Goal: Contribute content: Contribute content

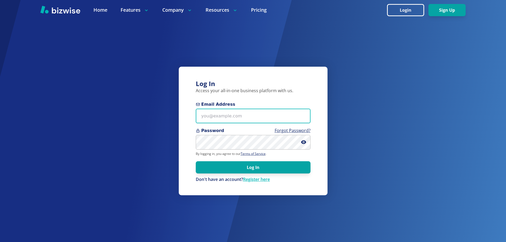
drag, startPoint x: 0, startPoint y: 0, endPoint x: 227, endPoint y: 112, distance: 253.1
click at [224, 115] on input "Email Address" at bounding box center [253, 116] width 115 height 15
type input "[EMAIL_ADDRESS][DOMAIN_NAME]"
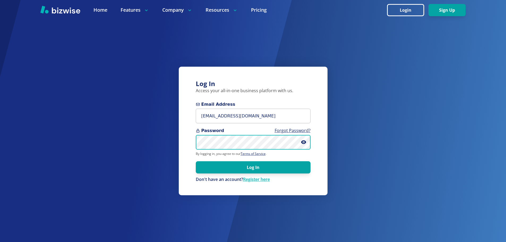
click at [196, 161] on button "Log In" at bounding box center [253, 167] width 115 height 12
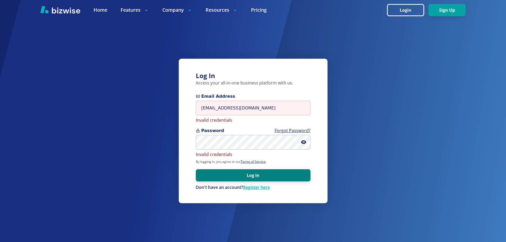
click at [236, 175] on button "Log In" at bounding box center [253, 175] width 115 height 12
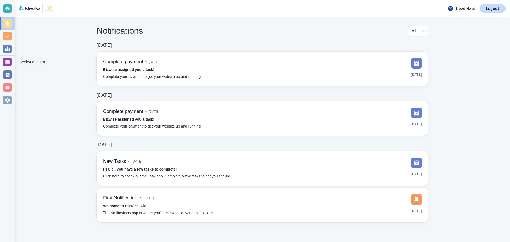
click at [10, 62] on div at bounding box center [7, 62] width 9 height 9
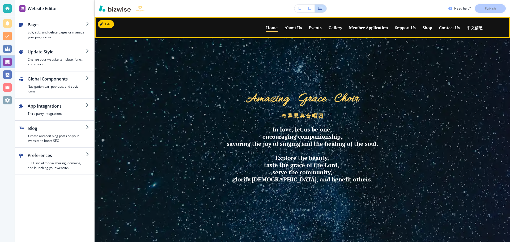
click at [311, 28] on p "Events" at bounding box center [315, 28] width 13 height 4
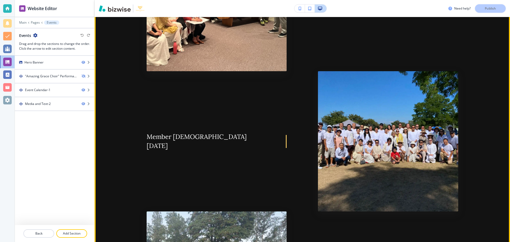
scroll to position [288, 0]
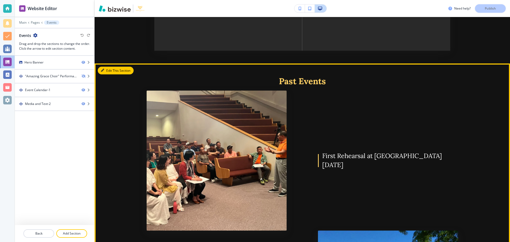
click at [110, 70] on button "Edit This Section" at bounding box center [116, 71] width 36 height 8
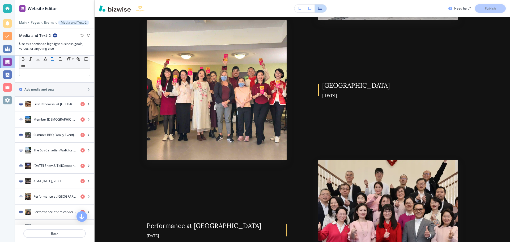
scroll to position [52, 0]
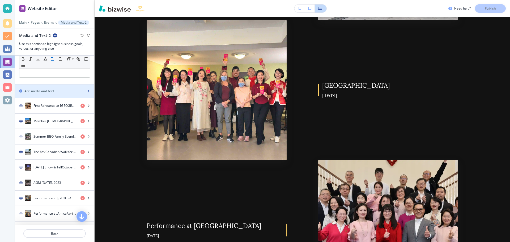
click at [37, 90] on h2 "Add media and text" at bounding box center [39, 91] width 30 height 5
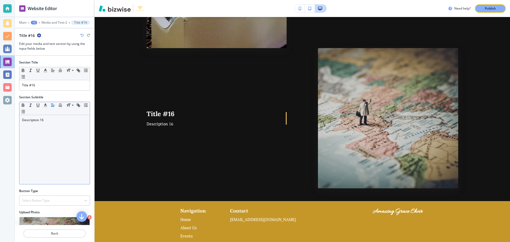
scroll to position [2447, 0]
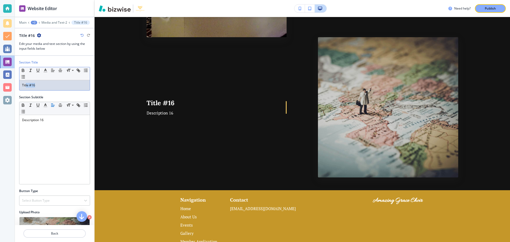
drag, startPoint x: 47, startPoint y: 86, endPoint x: 26, endPoint y: 86, distance: 21.3
click at [26, 86] on p "Title #16" at bounding box center [54, 85] width 65 height 5
click at [46, 87] on p "Title #16" at bounding box center [54, 85] width 65 height 5
drag, startPoint x: 22, startPoint y: 84, endPoint x: 67, endPoint y: 88, distance: 45.6
click at [63, 88] on div "Title #16" at bounding box center [54, 85] width 70 height 10
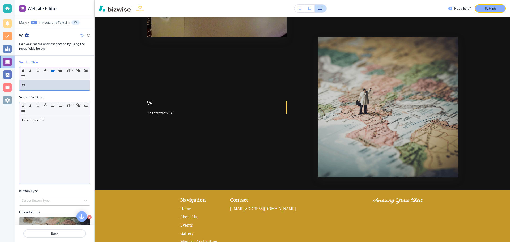
scroll to position [33, 0]
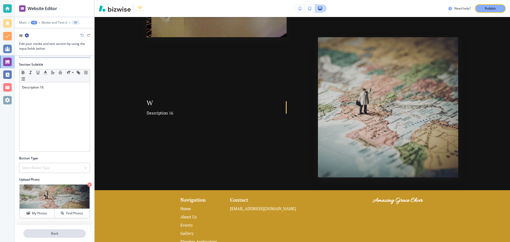
click at [55, 234] on p "Back" at bounding box center [54, 233] width 61 height 5
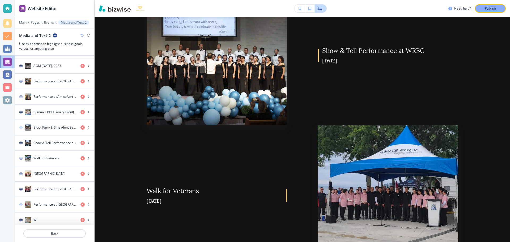
scroll to position [171, 0]
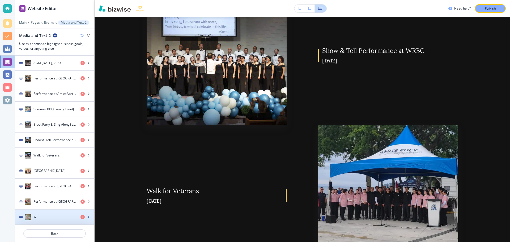
click at [56, 217] on div "W" at bounding box center [45, 217] width 61 height 6
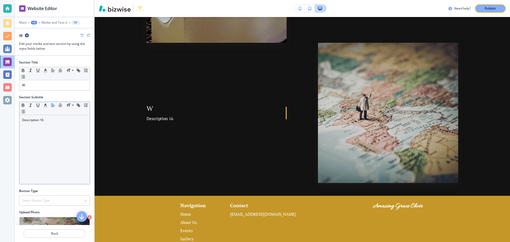
scroll to position [2447, 0]
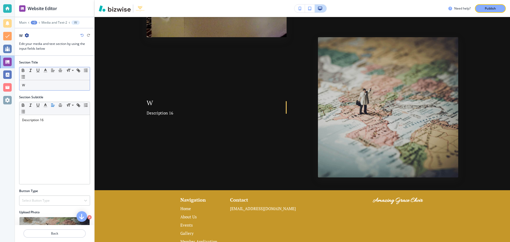
click at [36, 86] on p "W" at bounding box center [54, 85] width 65 height 5
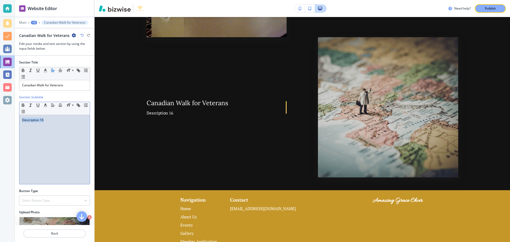
drag, startPoint x: 22, startPoint y: 120, endPoint x: 48, endPoint y: 120, distance: 25.8
click at [48, 120] on div "Description 16" at bounding box center [54, 149] width 70 height 69
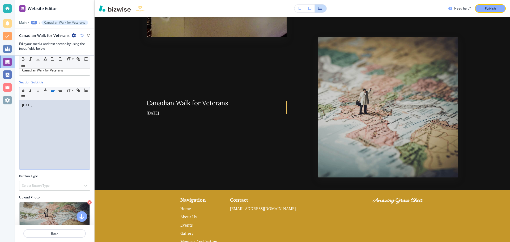
scroll to position [18, 0]
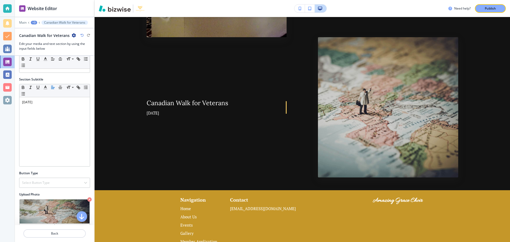
click at [36, 195] on h2 "Upload Photo" at bounding box center [54, 194] width 71 height 5
click at [42, 209] on img at bounding box center [55, 212] width 70 height 24
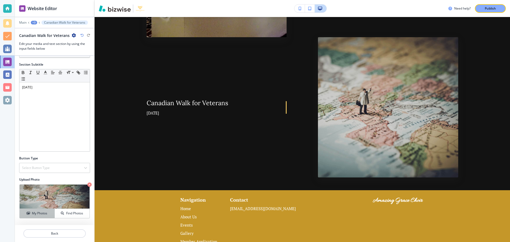
click at [41, 214] on h4 "My Photos" at bounding box center [39, 213] width 15 height 5
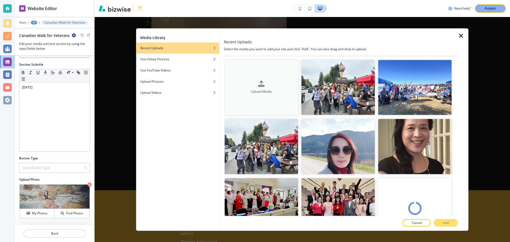
click at [245, 97] on button "Upload Media" at bounding box center [262, 87] width 74 height 55
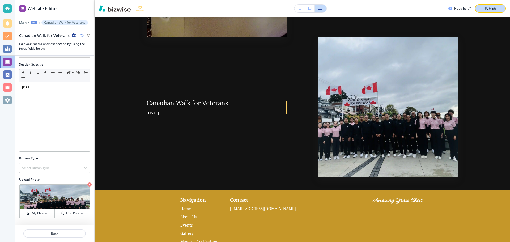
click at [487, 10] on p "Publish" at bounding box center [490, 8] width 11 height 5
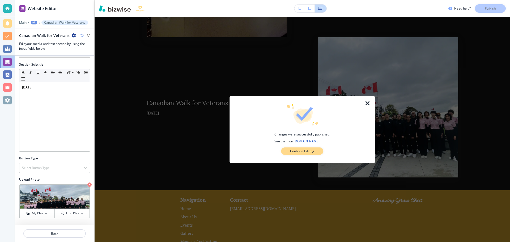
click at [305, 153] on p "Continue Editing" at bounding box center [302, 151] width 24 height 5
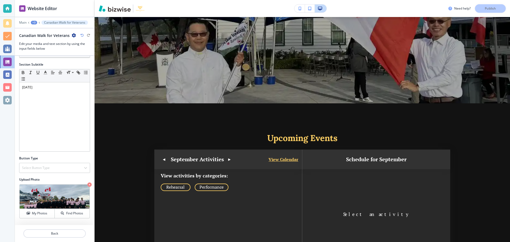
scroll to position [0, 0]
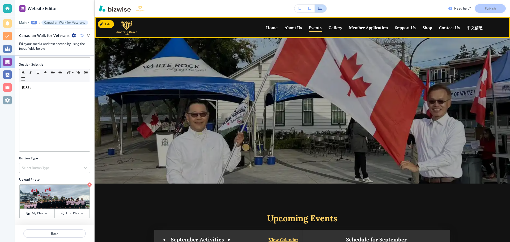
click at [329, 30] on p "Gallery" at bounding box center [336, 28] width 14 height 4
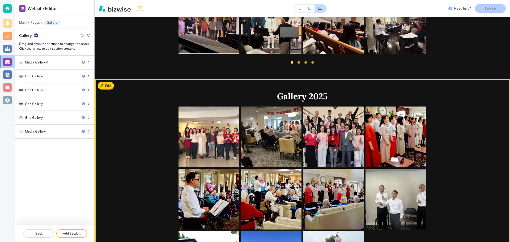
scroll to position [558, 0]
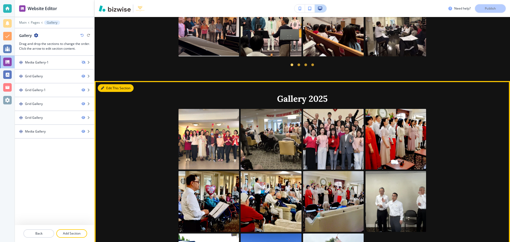
click at [109, 84] on button "Edit This Section" at bounding box center [116, 88] width 36 height 8
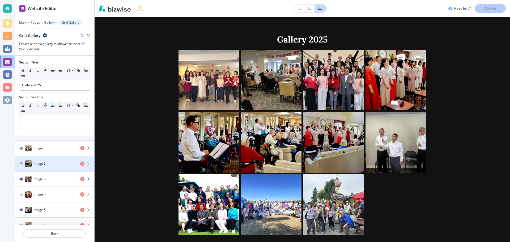
scroll to position [0, 0]
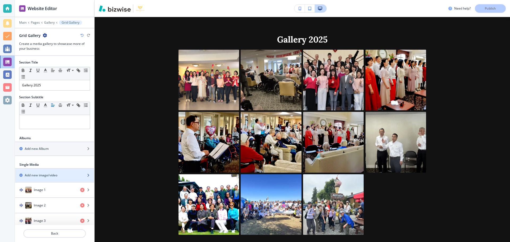
click at [56, 174] on h2 "Add new image/video" at bounding box center [41, 175] width 33 height 5
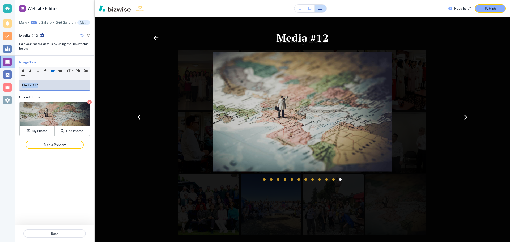
drag, startPoint x: 52, startPoint y: 85, endPoint x: 14, endPoint y: 89, distance: 38.5
click at [13, 89] on div "Website Editor Main +1 Gallery Grid Gallery Media #12 Media #12 Edit your media…" at bounding box center [255, 121] width 510 height 242
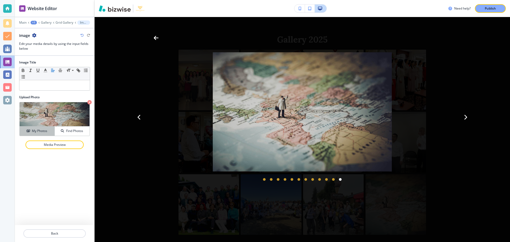
click at [37, 128] on button "My Photos" at bounding box center [37, 131] width 35 height 9
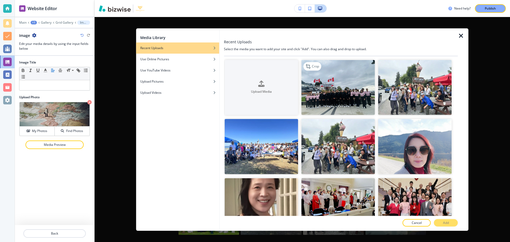
click at [341, 94] on img "button" at bounding box center [339, 87] width 74 height 55
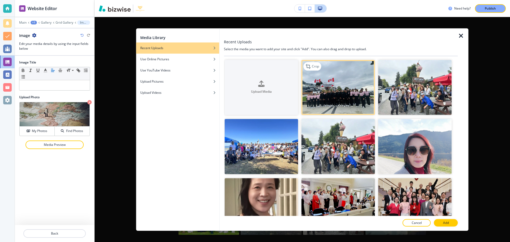
click at [341, 94] on img "button" at bounding box center [339, 87] width 74 height 55
click at [345, 87] on img "button" at bounding box center [339, 87] width 74 height 55
click at [350, 92] on img "button" at bounding box center [339, 87] width 74 height 55
click at [341, 95] on img "button" at bounding box center [339, 87] width 74 height 55
click at [274, 91] on h4 "Upload Media" at bounding box center [262, 92] width 74 height 5
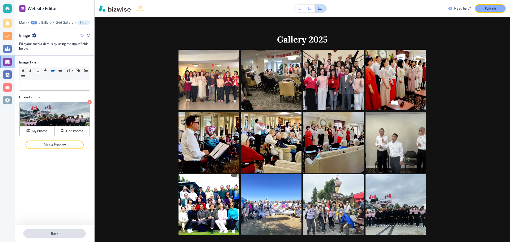
click at [56, 232] on p "Back" at bounding box center [54, 233] width 61 height 5
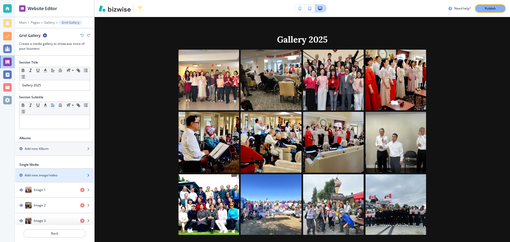
click at [57, 174] on h2 "Add new image/video" at bounding box center [41, 175] width 33 height 5
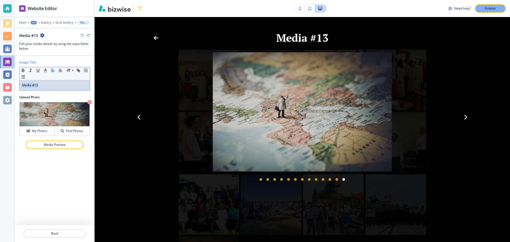
drag, startPoint x: 51, startPoint y: 85, endPoint x: 17, endPoint y: 84, distance: 33.8
click at [17, 84] on div "Image Title Small Normal Large Huge Media #13 Upload Photo My Photos Find Photo…" at bounding box center [54, 106] width 79 height 100
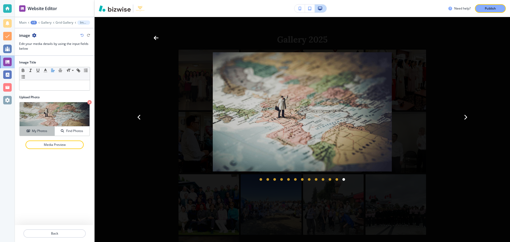
click at [34, 132] on h4 "My Photos" at bounding box center [39, 131] width 15 height 5
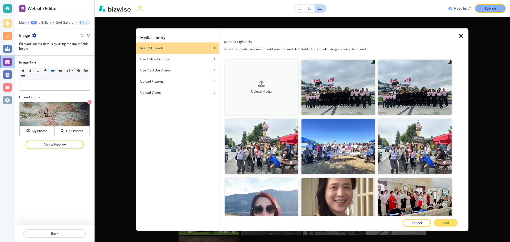
click at [267, 93] on h4 "Upload Media" at bounding box center [262, 92] width 74 height 5
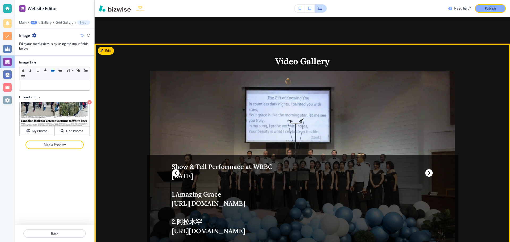
scroll to position [937, 0]
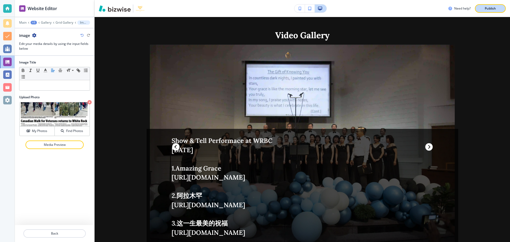
click at [486, 10] on p "Publish" at bounding box center [490, 8] width 11 height 5
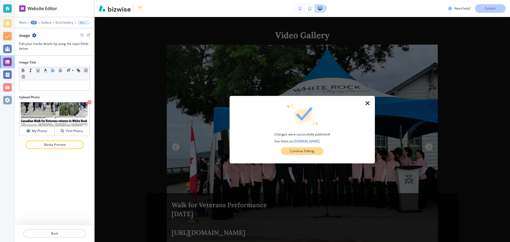
click at [307, 151] on p "Continue Editing" at bounding box center [302, 151] width 24 height 5
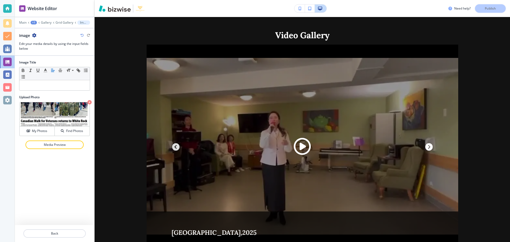
click at [178, 143] on span "button" at bounding box center [175, 146] width 7 height 7
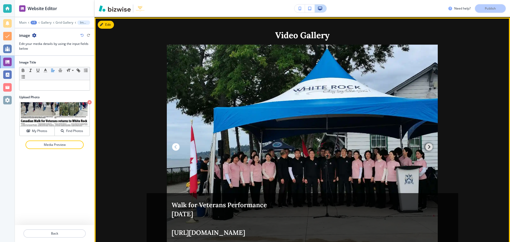
click at [426, 143] on span "button" at bounding box center [429, 146] width 7 height 7
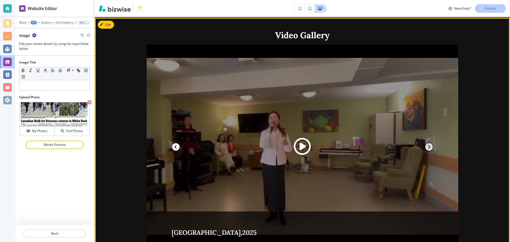
click at [426, 143] on span "button" at bounding box center [429, 146] width 7 height 7
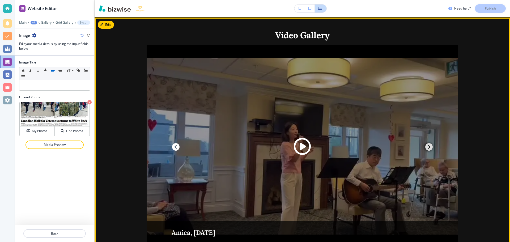
click at [426, 143] on span "button" at bounding box center [429, 146] width 7 height 7
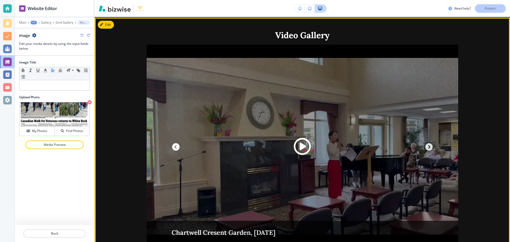
click at [426, 143] on span "button" at bounding box center [429, 146] width 7 height 7
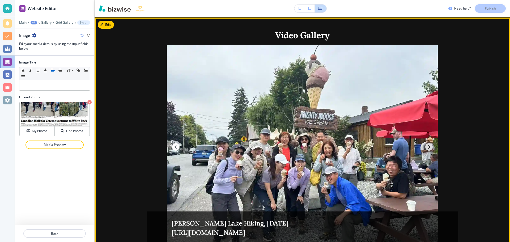
click at [426, 143] on span "button" at bounding box center [429, 146] width 7 height 7
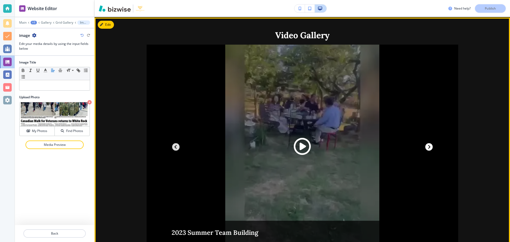
click at [171, 141] on button "button" at bounding box center [176, 147] width 13 height 13
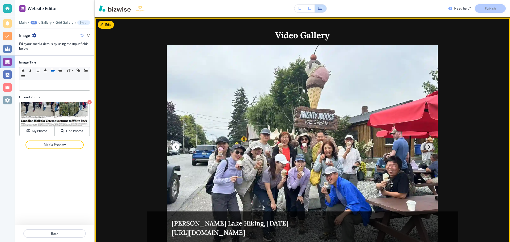
click at [426, 143] on span "button" at bounding box center [429, 146] width 7 height 7
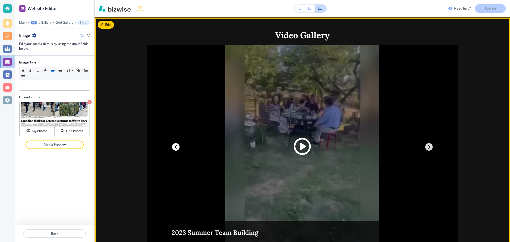
click at [426, 143] on span "button" at bounding box center [429, 146] width 7 height 7
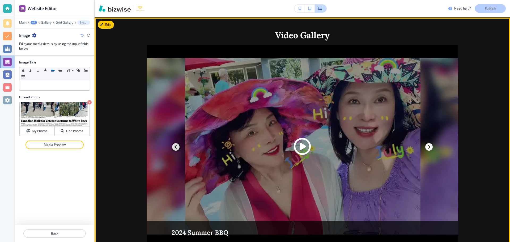
click at [176, 143] on span "button" at bounding box center [175, 146] width 7 height 7
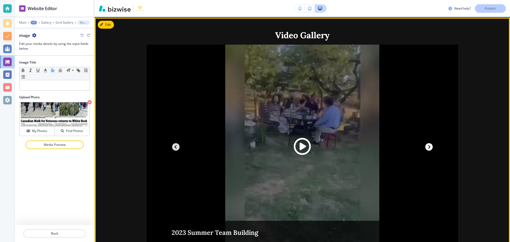
click at [176, 143] on span "button" at bounding box center [175, 146] width 7 height 7
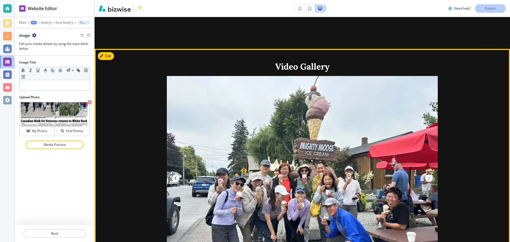
scroll to position [857, 0]
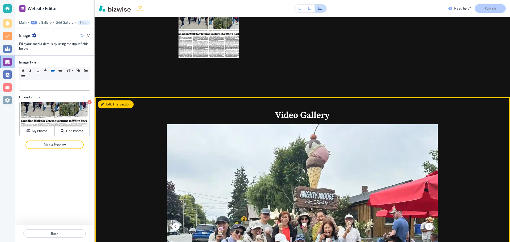
click at [107, 97] on div "Edit This Section Video Gallery 2023 Summer Team Building 2024 Summer BBQ 2024 …" at bounding box center [303, 218] width 416 height 243
click at [117, 101] on button "Edit This Section" at bounding box center [116, 105] width 36 height 8
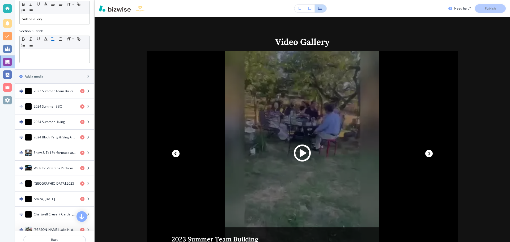
scroll to position [73, 0]
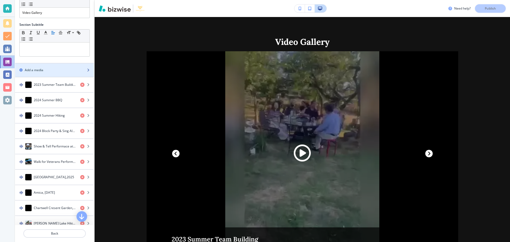
click at [39, 71] on h2 "Add a media" at bounding box center [34, 70] width 19 height 5
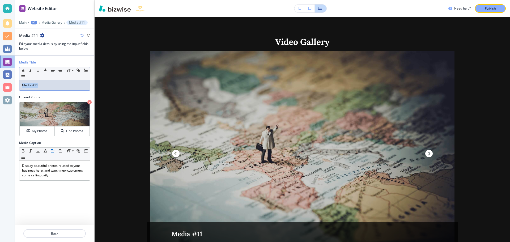
drag, startPoint x: 49, startPoint y: 84, endPoint x: 43, endPoint y: 89, distance: 7.8
click at [20, 83] on div "Media #11" at bounding box center [54, 85] width 70 height 10
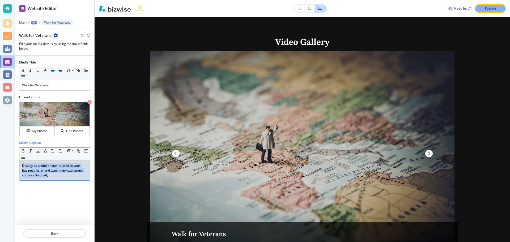
drag, startPoint x: 22, startPoint y: 166, endPoint x: 69, endPoint y: 179, distance: 49.2
click at [69, 179] on div "Display beautiful photos related to your business here, and watch new customers…" at bounding box center [54, 171] width 70 height 20
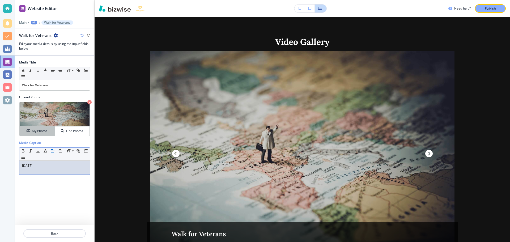
click at [39, 132] on h4 "My Photos" at bounding box center [39, 131] width 15 height 5
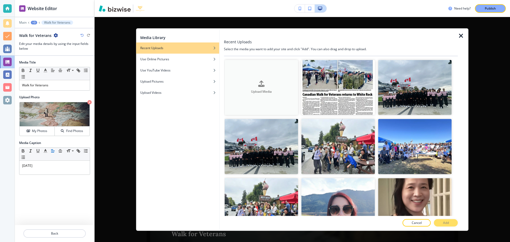
click at [265, 95] on button "Upload Media" at bounding box center [262, 87] width 74 height 55
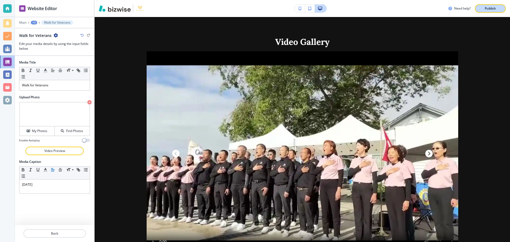
click at [493, 9] on p "Publish" at bounding box center [490, 8] width 11 height 5
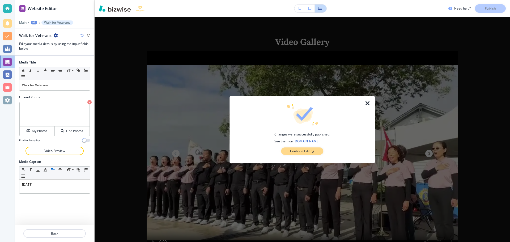
click at [309, 153] on p "Continue Editing" at bounding box center [302, 151] width 24 height 5
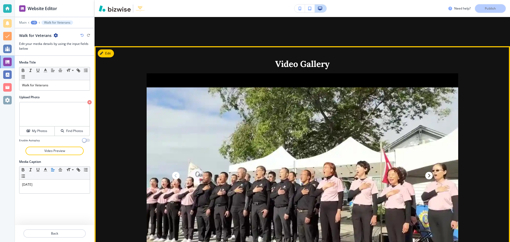
scroll to position [903, 0]
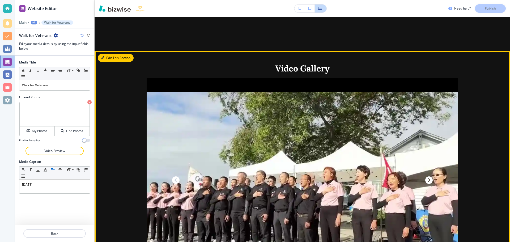
click at [109, 54] on button "Edit This Section" at bounding box center [116, 58] width 36 height 8
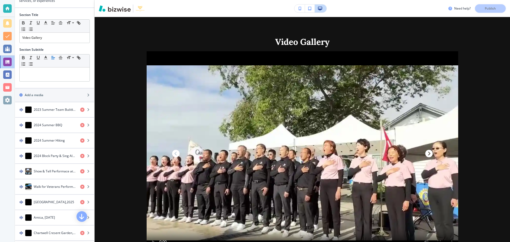
scroll to position [73, 0]
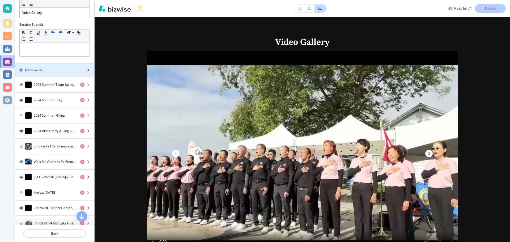
click at [43, 69] on h2 "Add a media" at bounding box center [34, 70] width 19 height 5
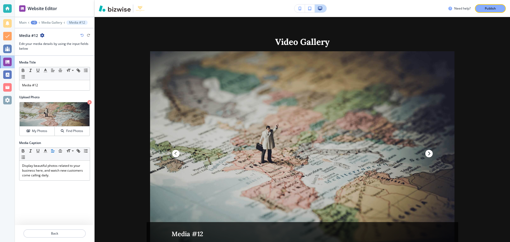
scroll to position [0, 0]
drag, startPoint x: 45, startPoint y: 84, endPoint x: 20, endPoint y: 83, distance: 25.5
click at [20, 83] on div "Media #12" at bounding box center [54, 85] width 70 height 10
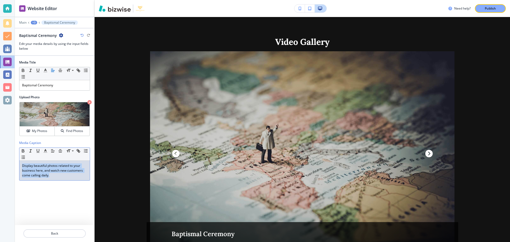
drag, startPoint x: 22, startPoint y: 165, endPoint x: 59, endPoint y: 188, distance: 44.2
click at [59, 188] on div "Media Title Small Normal Large Huge Baptismal Ceremony Upload Photo My Photos F…" at bounding box center [54, 140] width 71 height 169
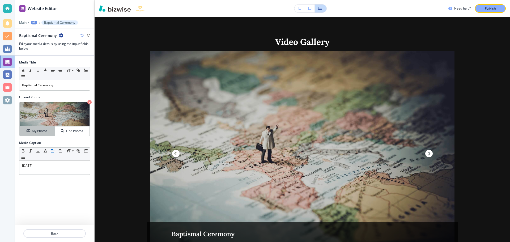
click at [40, 132] on h4 "My Photos" at bounding box center [39, 131] width 15 height 5
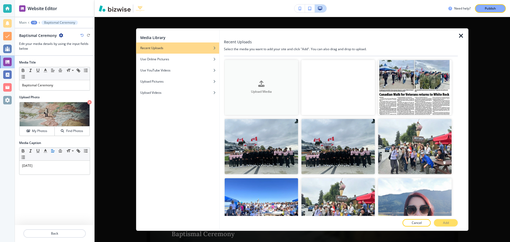
click at [253, 93] on h4 "Upload Media" at bounding box center [262, 92] width 74 height 5
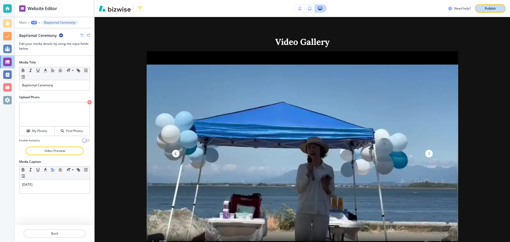
click at [492, 11] on button "Publish" at bounding box center [490, 8] width 31 height 9
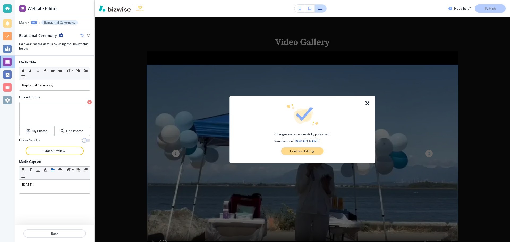
click at [295, 150] on p "Continue Editing" at bounding box center [302, 151] width 24 height 5
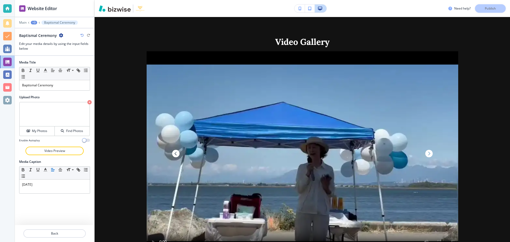
click at [493, 10] on div "Need help? Publish" at bounding box center [480, 8] width 62 height 9
